Goal: Task Accomplishment & Management: Manage account settings

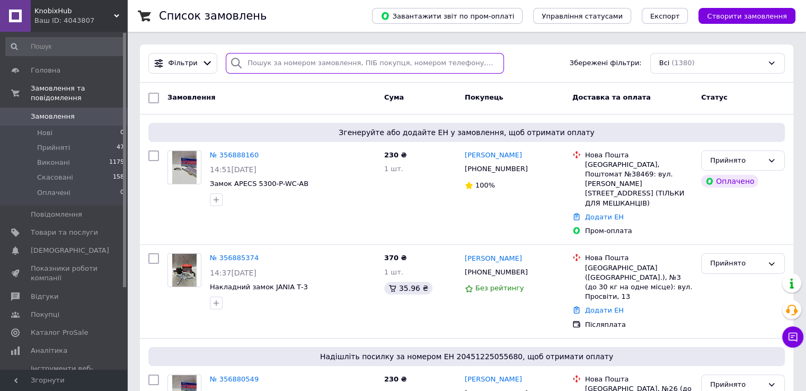
click at [345, 66] on input "search" at bounding box center [365, 63] width 278 height 21
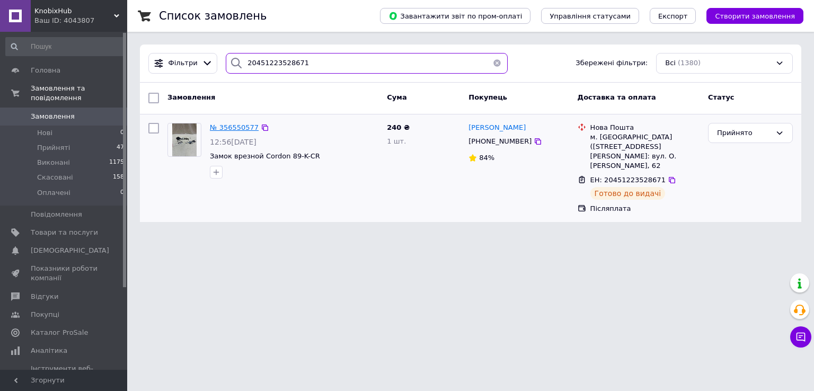
type input "20451223528671"
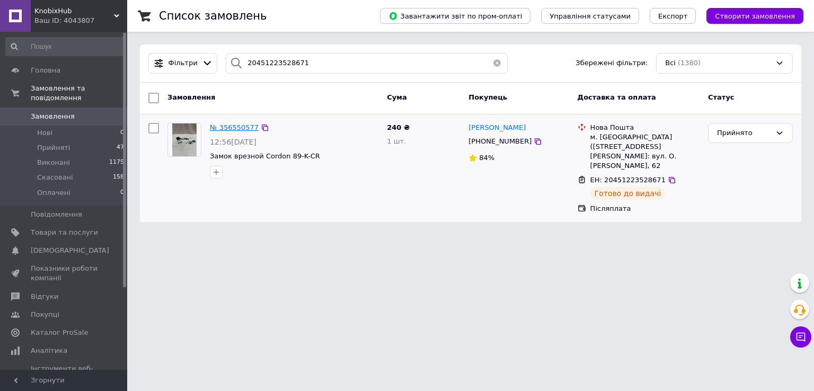
click at [233, 126] on span "№ 356550577" at bounding box center [234, 127] width 49 height 8
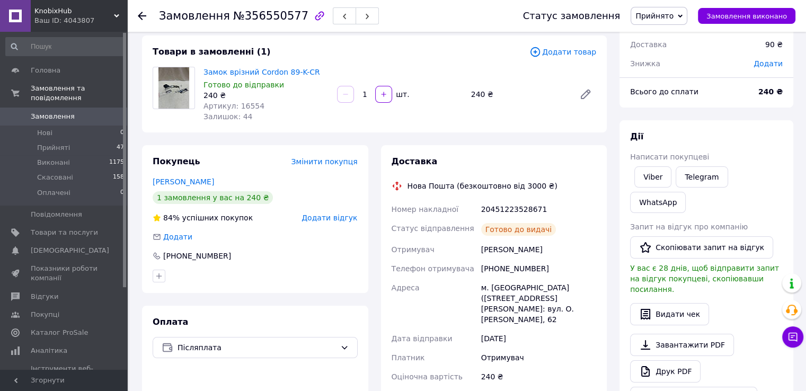
scroll to position [53, 0]
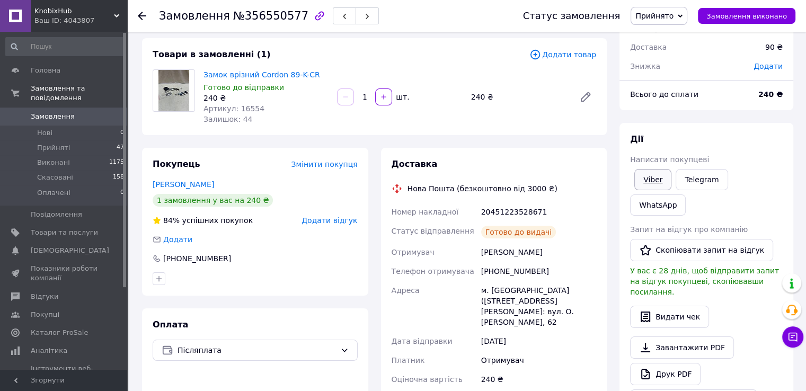
click at [661, 185] on link "Viber" at bounding box center [652, 179] width 37 height 21
click at [164, 291] on div "Покупець Змінити покупця Павук Віталій 1 замовлення у вас на 240 ₴ 84% успішних…" at bounding box center [255, 222] width 226 height 148
click at [160, 282] on icon "button" at bounding box center [159, 278] width 8 height 8
click at [163, 330] on input "НЕ ПРИЙМАТИ ЗАМОВЛЕННЯ" at bounding box center [161, 329] width 7 height 7
checkbox input "true"
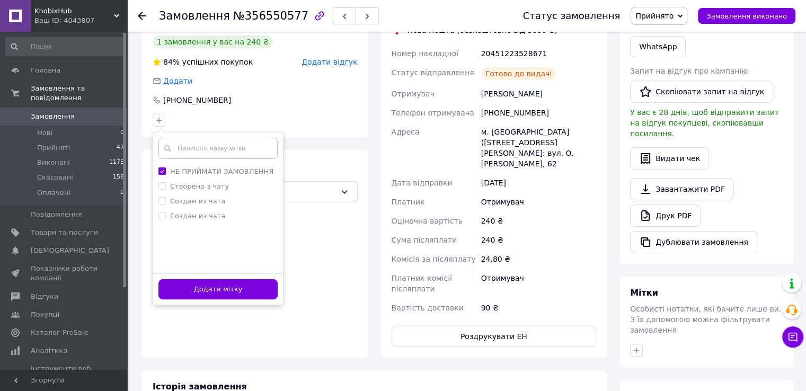
scroll to position [212, 0]
click at [244, 284] on button "Додати мітку" at bounding box center [217, 289] width 119 height 21
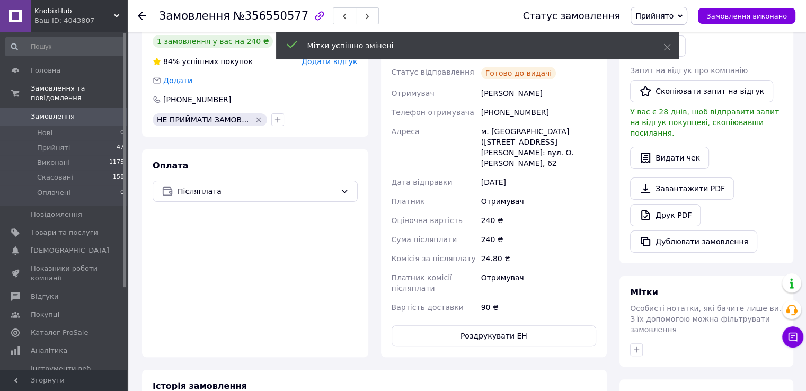
click at [325, 313] on div "Оплата Післяплата" at bounding box center [255, 253] width 226 height 208
